Goal: Information Seeking & Learning: Find specific fact

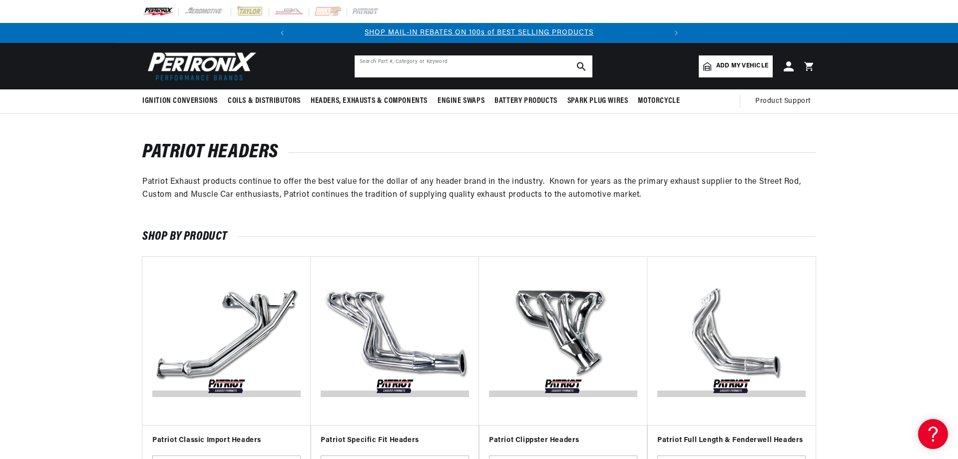
click at [473, 69] on input "text" at bounding box center [474, 66] width 238 height 22
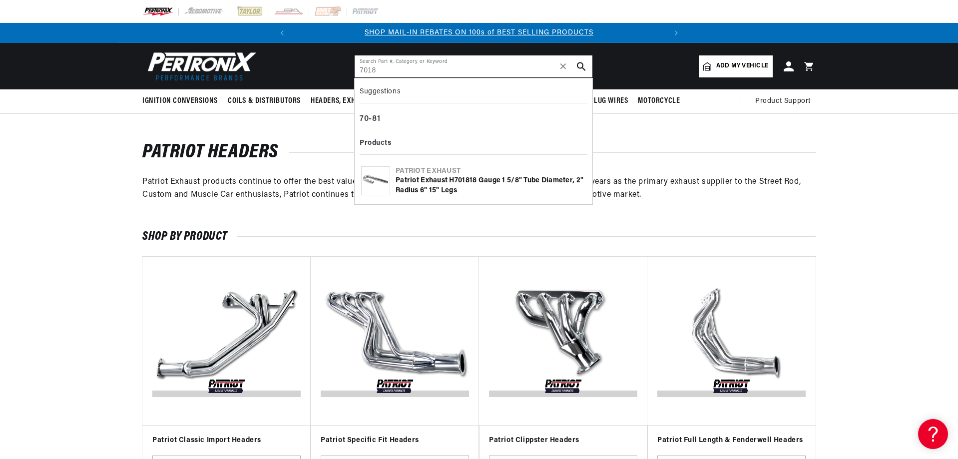
type input "7018"
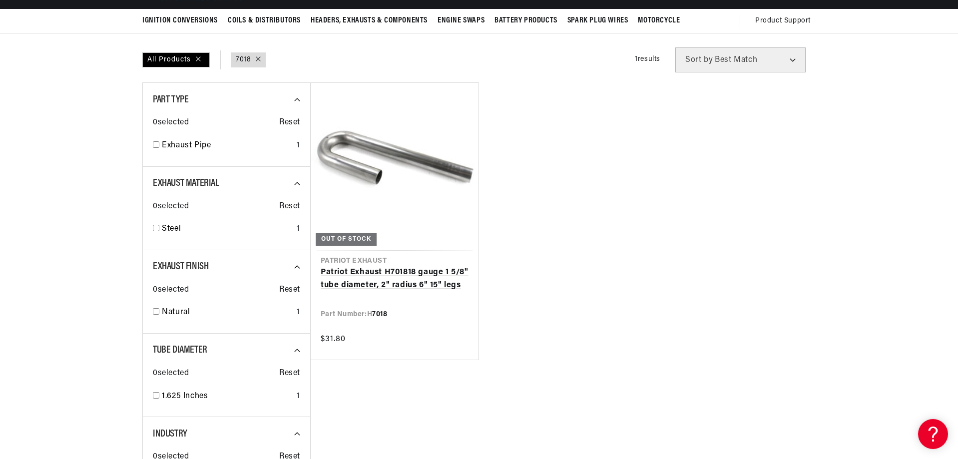
scroll to position [100, 0]
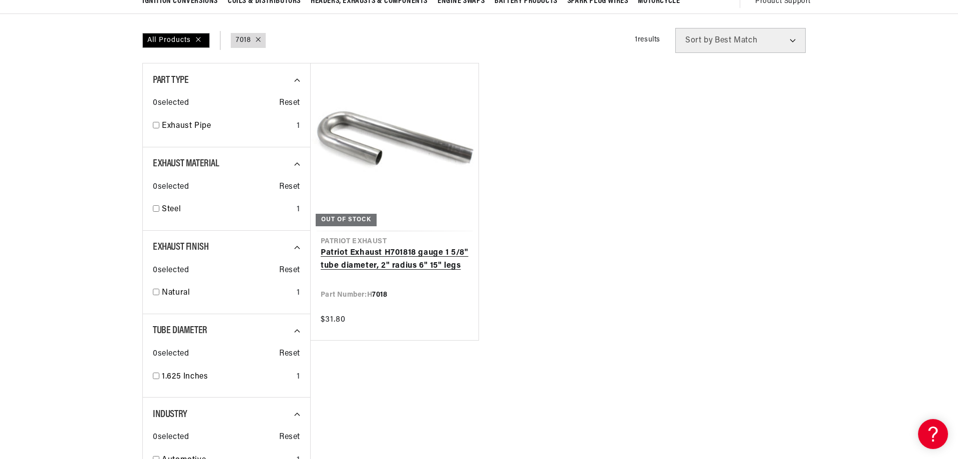
click at [376, 258] on link "Patriot Exhaust H 7018 18 gauge 1 5/8" tube diameter, 2" radius 6" 15" legs" at bounding box center [395, 259] width 148 height 25
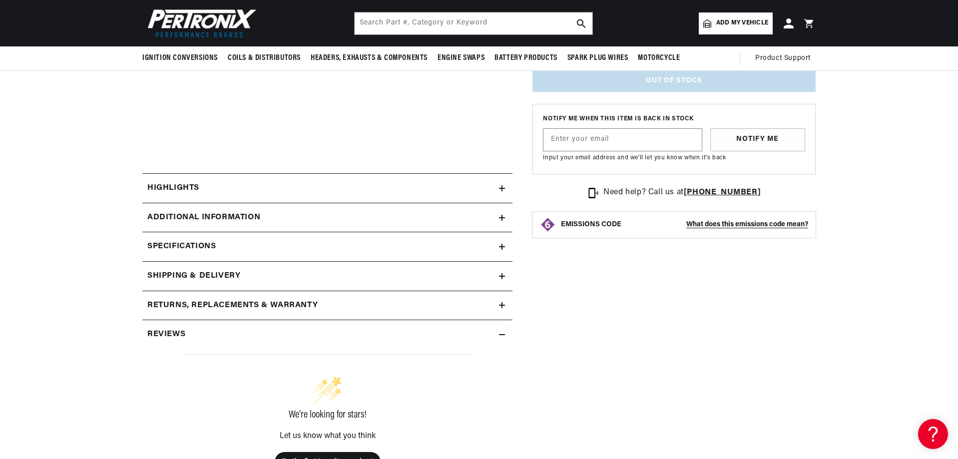
scroll to position [300, 0]
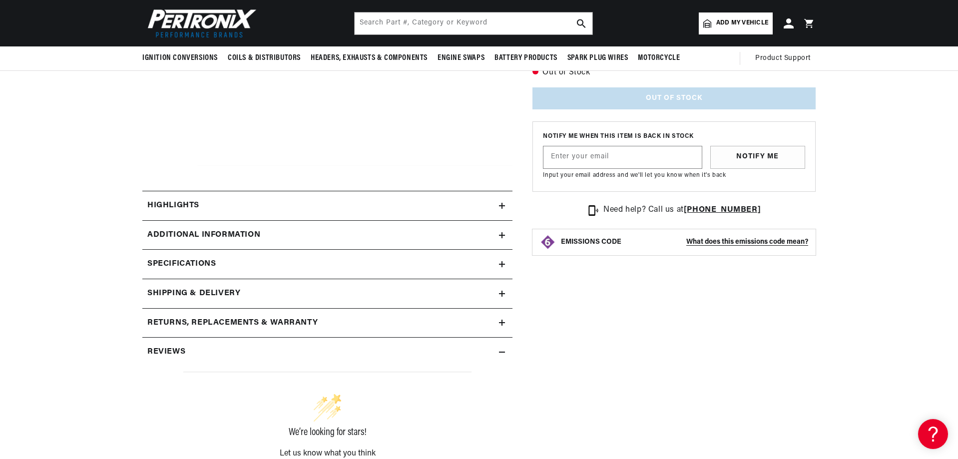
click at [502, 264] on icon at bounding box center [502, 264] width 0 height 6
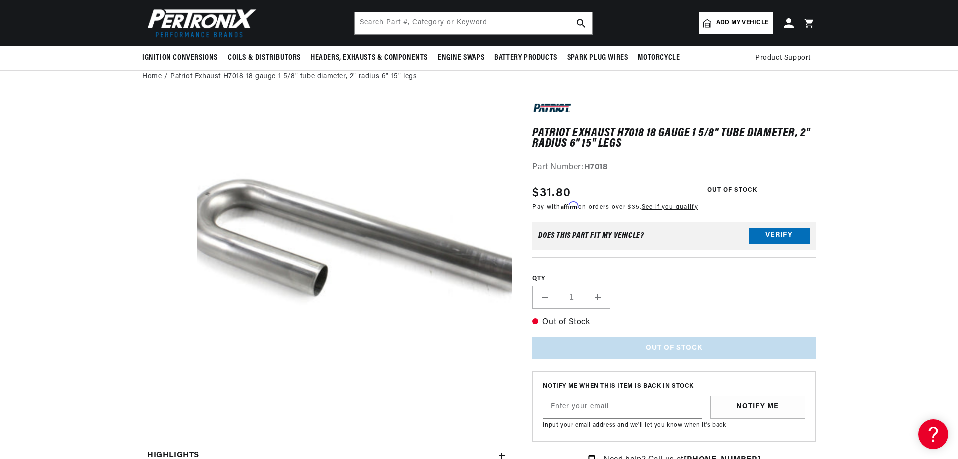
scroll to position [0, 373]
